Goal: Information Seeking & Learning: Learn about a topic

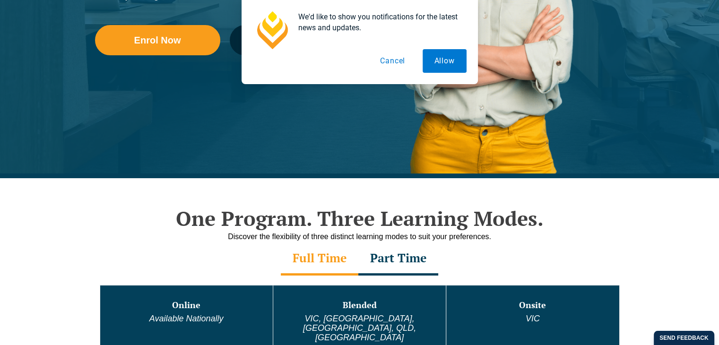
scroll to position [209, 0]
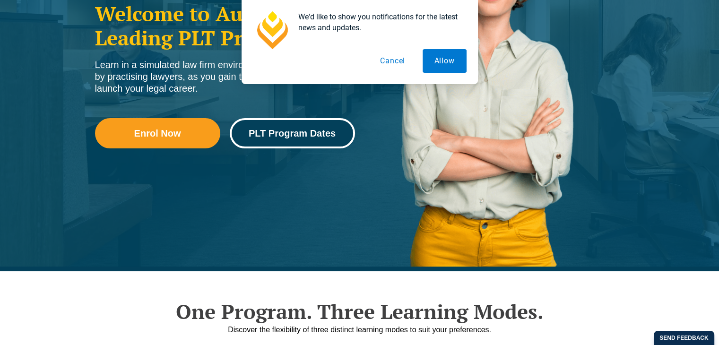
click at [283, 134] on span "PLT Program Dates" at bounding box center [292, 133] width 87 height 9
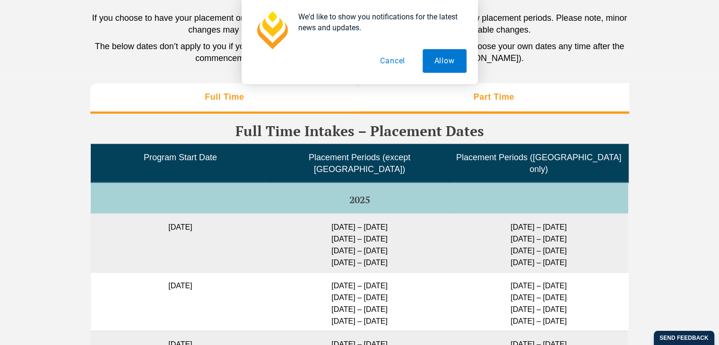
click at [467, 98] on li "Part Time" at bounding box center [494, 98] width 270 height 30
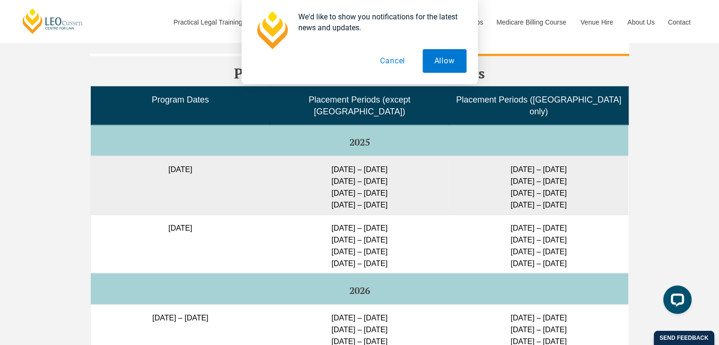
scroll to position [2390, 0]
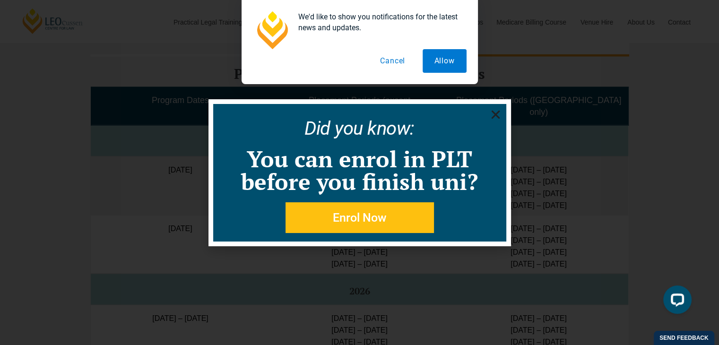
click at [493, 112] on use "Close" at bounding box center [495, 114] width 9 height 9
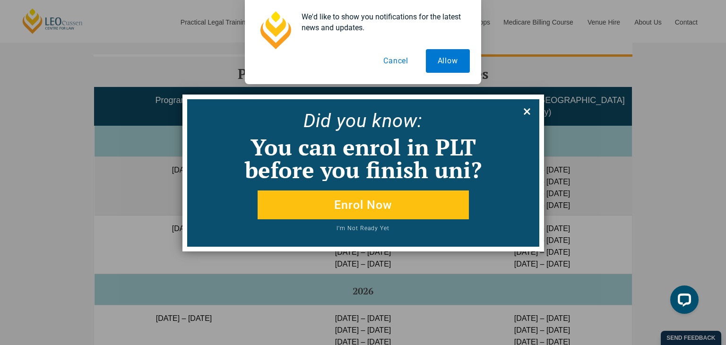
click at [532, 112] on button at bounding box center [526, 111] width 15 height 15
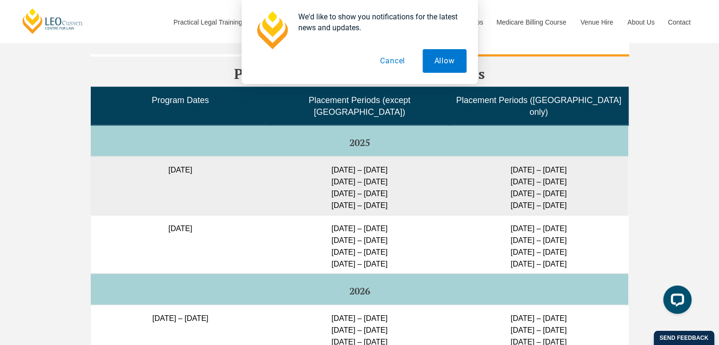
click at [396, 53] on button "Cancel" at bounding box center [392, 61] width 49 height 24
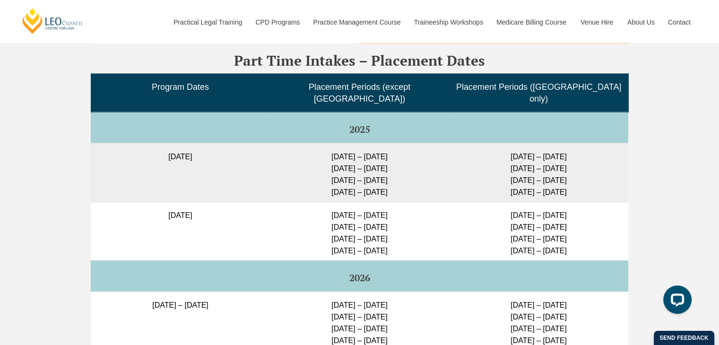
scroll to position [2405, 0]
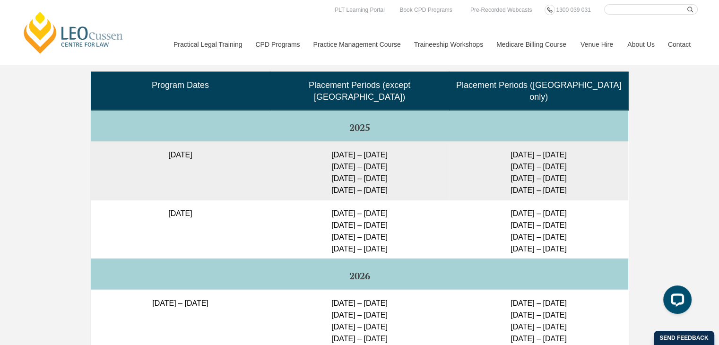
drag, startPoint x: 323, startPoint y: 137, endPoint x: 400, endPoint y: 138, distance: 77.1
click at [400, 141] on td "27 Jan – 16 Feb 2026 23 Feb – 16 March 2026 11 May – 29 May 2026 6 July – 24 Ju…" at bounding box center [359, 170] width 179 height 59
